Goal: Task Accomplishment & Management: Manage account settings

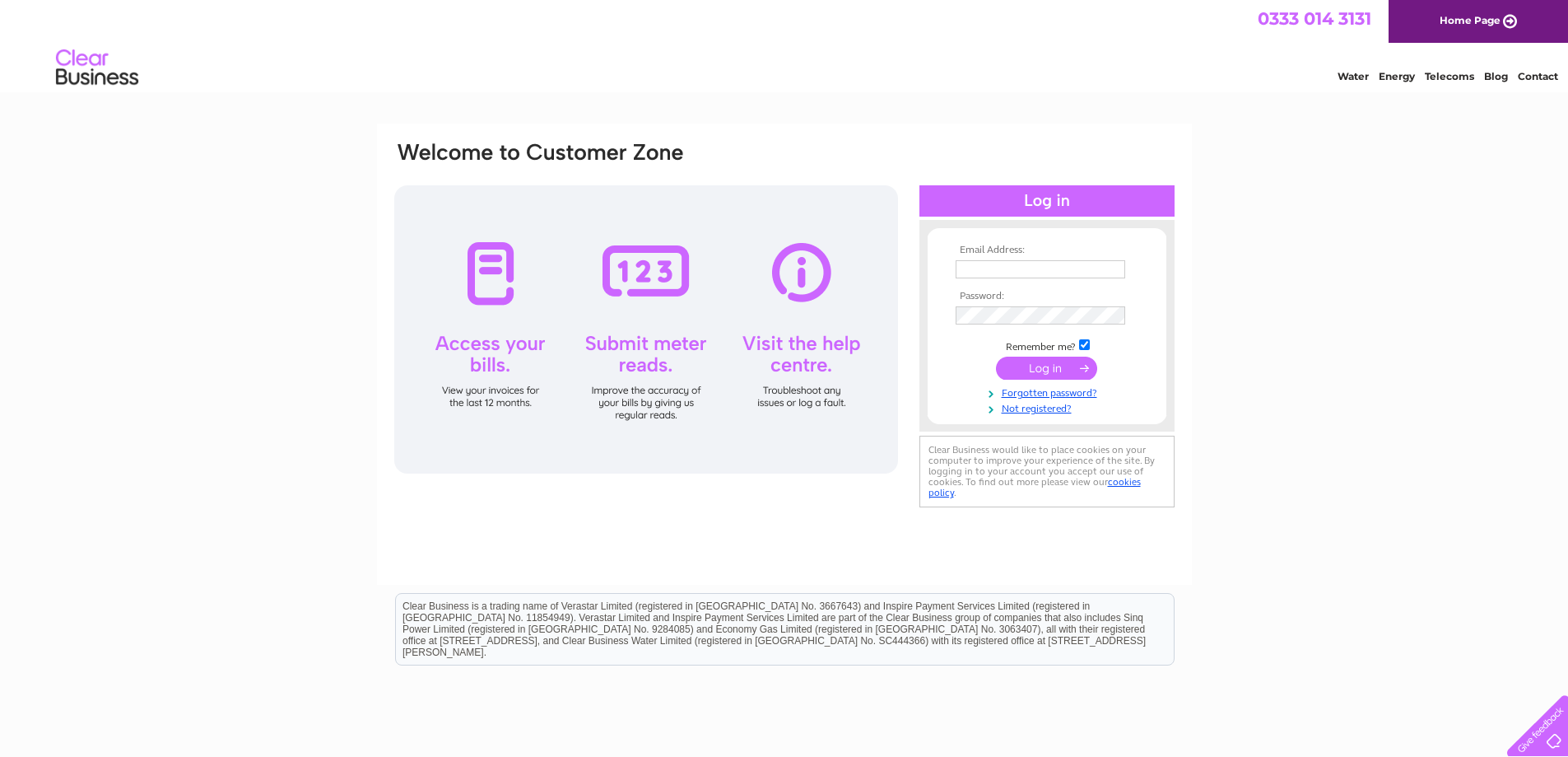
type input "Accounts@sbhospice.org.uk"
click at [1032, 368] on input "submit" at bounding box center [1046, 368] width 101 height 23
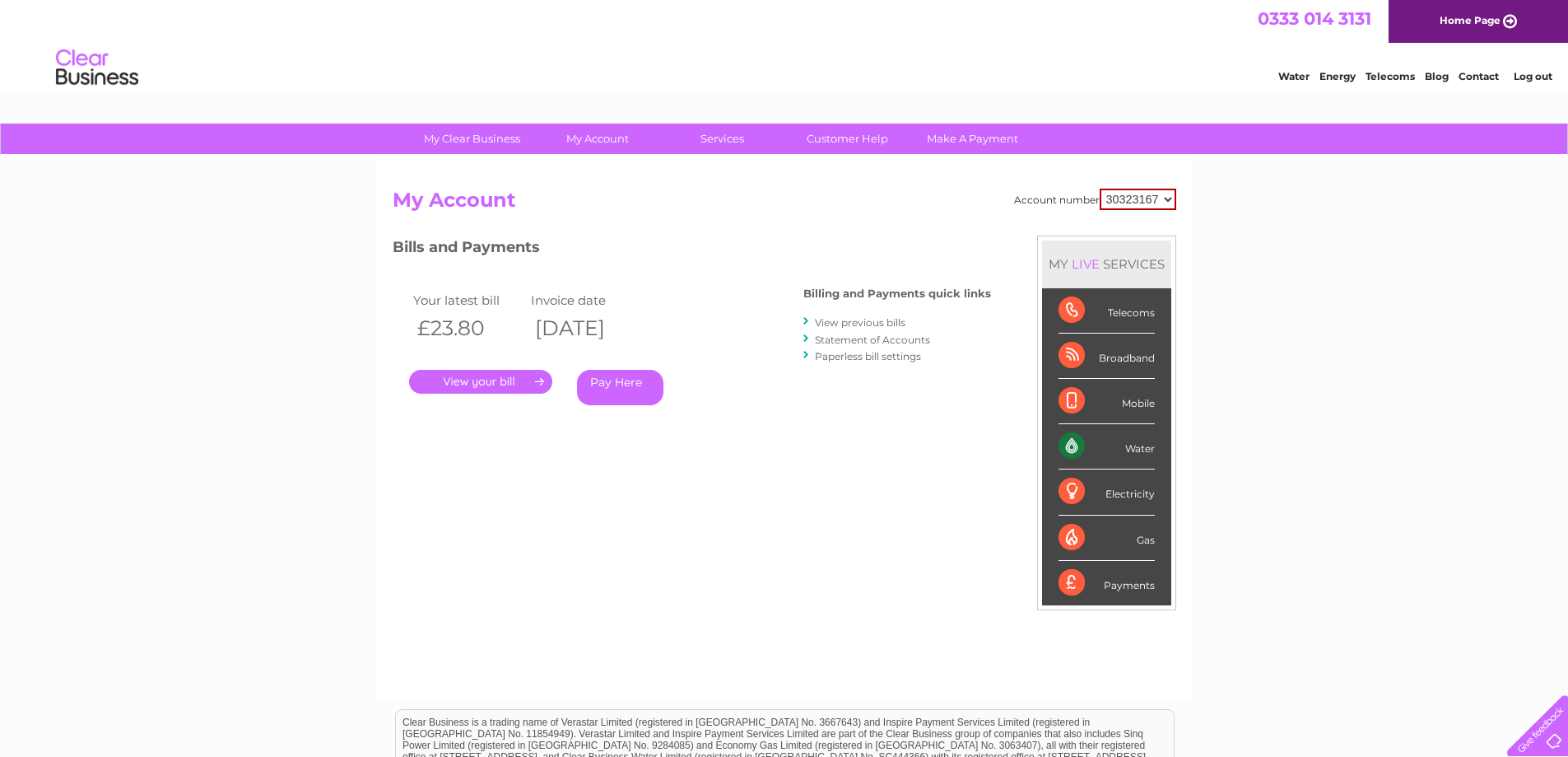
click at [504, 377] on link "." at bounding box center [481, 382] width 143 height 24
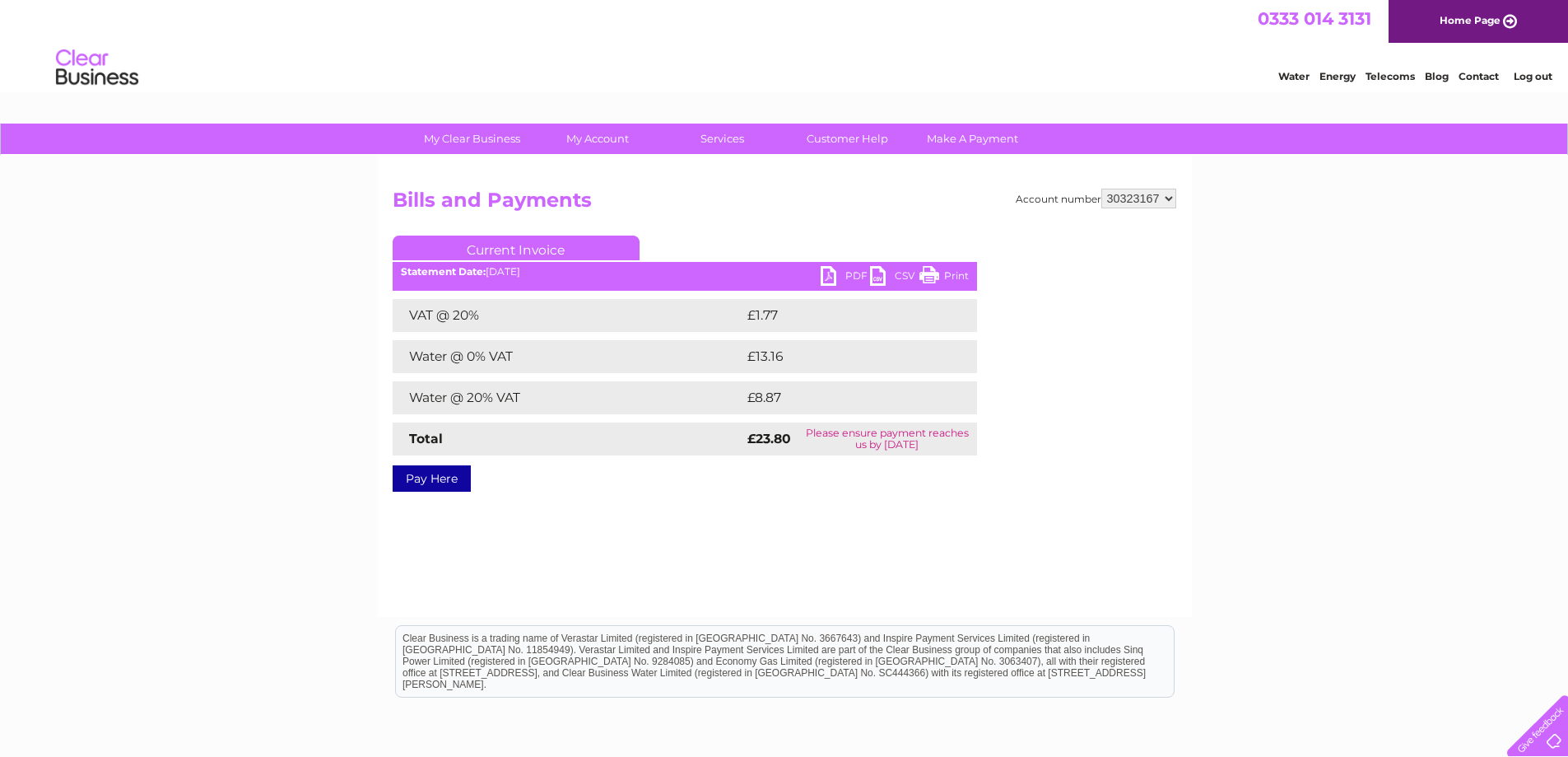
click at [937, 273] on link "Print" at bounding box center [944, 278] width 49 height 24
click at [824, 278] on link "PDF" at bounding box center [845, 278] width 49 height 24
